Goal: Find specific page/section: Find specific page/section

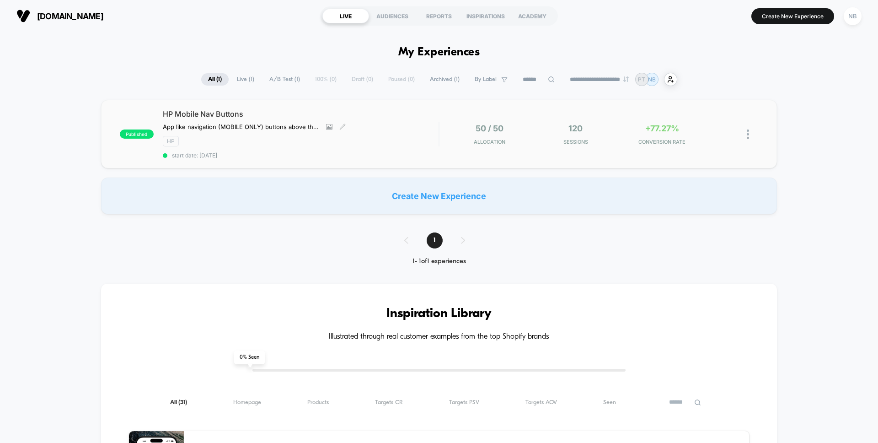
click at [412, 129] on div "HP Mobile Nav Buttons App like navigation (MOBILE ONLY) buttons above the Homep…" at bounding box center [301, 133] width 276 height 49
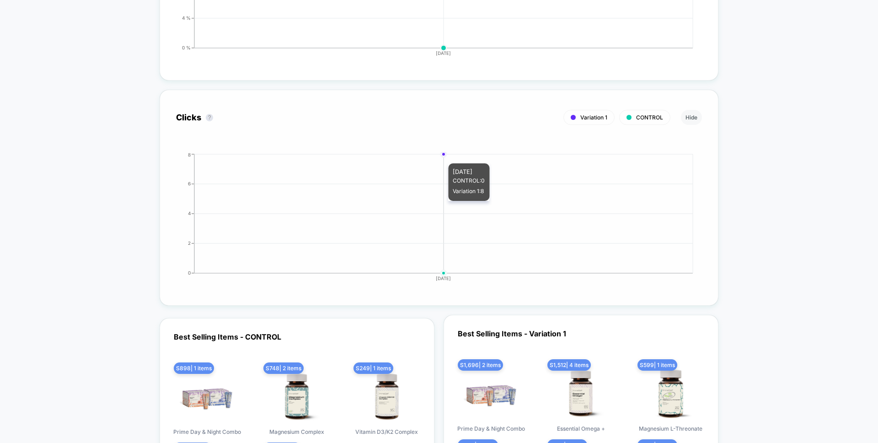
scroll to position [1276, 0]
